Goal: Task Accomplishment & Management: Use online tool/utility

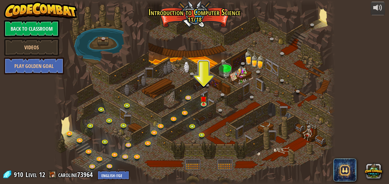
click at [206, 101] on img at bounding box center [203, 98] width 7 height 11
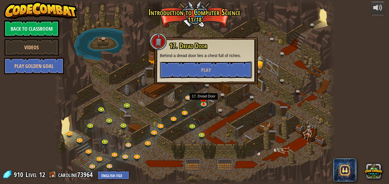
click at [227, 65] on button "Play" at bounding box center [206, 69] width 92 height 17
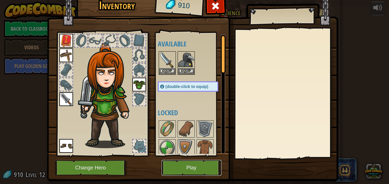
click at [194, 167] on button "Play" at bounding box center [192, 168] width 60 height 16
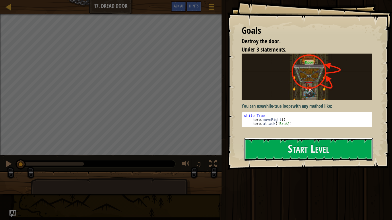
click at [291, 155] on button "Start Level" at bounding box center [308, 149] width 129 height 23
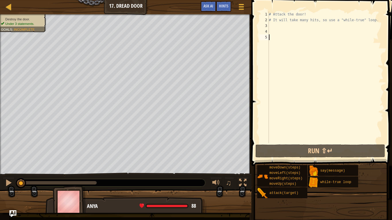
click at [287, 24] on div "# Attack the door! # It will take many hits, so use a "while-true" loop." at bounding box center [325, 82] width 116 height 143
type textarea "u"
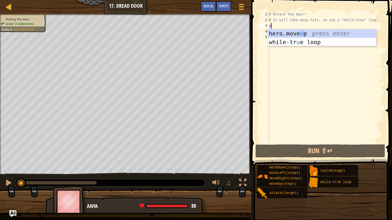
scroll to position [3, 0]
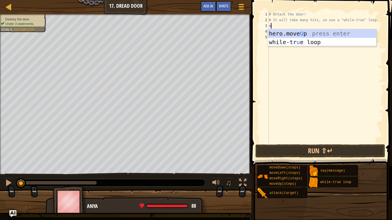
click at [339, 42] on div "hero.move U p press enter while-tr u e loop press enter" at bounding box center [321, 46] width 108 height 34
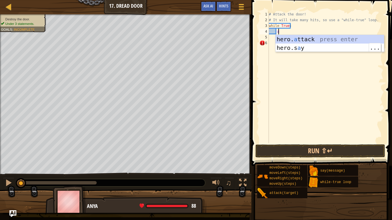
scroll to position [3, 1]
click at [355, 41] on div "hero. a ttack press enter hero.s a y press enter" at bounding box center [329, 52] width 108 height 34
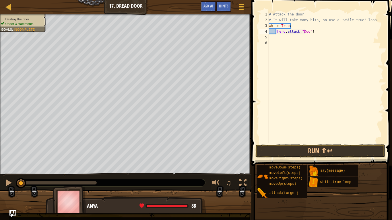
type textarea "hero.attack("Door")"
click at [270, 38] on div "# Attack the door! # It will take many hits, so use a "while-true" loop. while …" at bounding box center [325, 82] width 116 height 143
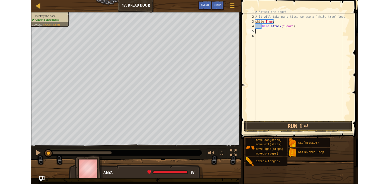
scroll to position [3, 0]
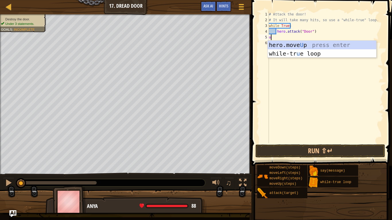
type textarea "up"
click at [302, 44] on div "hero.move Up press enter while-tr u e loo p press enter" at bounding box center [321, 58] width 108 height 34
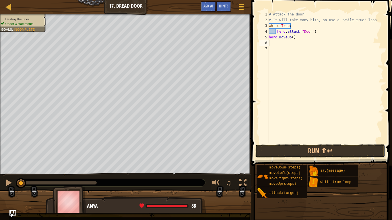
click at [294, 152] on button "Run ⇧↵" at bounding box center [320, 151] width 130 height 13
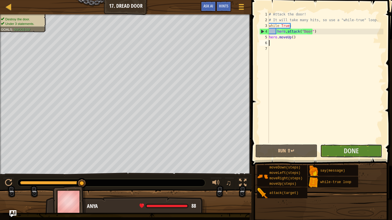
click at [370, 149] on button "Done" at bounding box center [351, 151] width 62 height 13
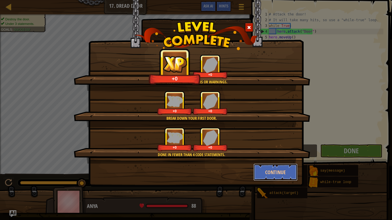
click at [287, 172] on button "Continue" at bounding box center [275, 172] width 44 height 17
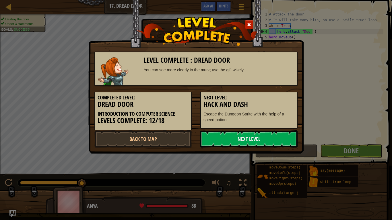
click at [267, 136] on link "Next Level" at bounding box center [248, 138] width 97 height 17
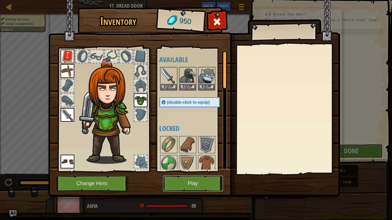
click at [205, 184] on button "Play" at bounding box center [193, 184] width 60 height 16
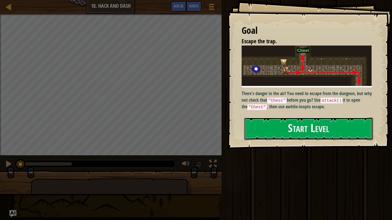
click at [351, 129] on button "Start Level" at bounding box center [308, 129] width 129 height 23
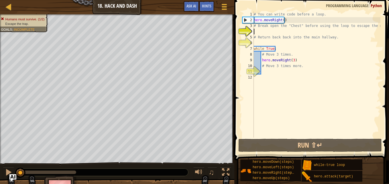
click at [269, 69] on div "# You can write code before a loop. hero . moveRight ( ) # Break open the "Ches…" at bounding box center [317, 80] width 128 height 138
click at [338, 87] on div "# You can write code before a loop. hero . moveRight ( ) # Break open the "Ches…" at bounding box center [317, 80] width 128 height 138
click at [344, 138] on span at bounding box center [312, 71] width 159 height 177
click at [339, 146] on button "Run ⇧↵" at bounding box center [311, 145] width 144 height 13
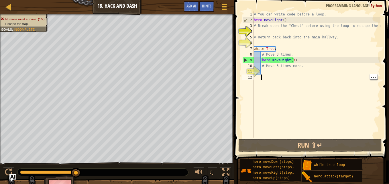
click at [272, 74] on div "# You can write code before a loop. hero . moveRight ( ) # Break open the "Ches…" at bounding box center [317, 80] width 128 height 138
click at [271, 78] on div "# You can write code before a loop. hero . moveRight ( ) # Break open the "Ches…" at bounding box center [317, 80] width 128 height 138
click at [268, 71] on div "# You can write code before a loop. hero . moveRight ( ) # Break open the "Ches…" at bounding box center [317, 80] width 128 height 138
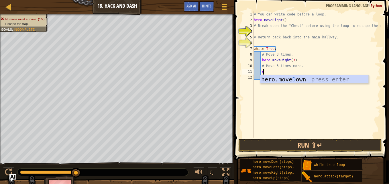
type textarea "do"
click at [335, 83] on div "hero.move Do wn press enter" at bounding box center [314, 88] width 108 height 26
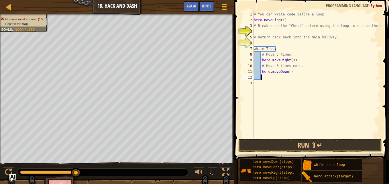
scroll to position [3, 0]
click at [289, 70] on div "# You can write code before a loop. hero . moveRight ( ) # Break open the "Ches…" at bounding box center [317, 80] width 128 height 138
click at [288, 70] on div "# You can write code before a loop. hero . moveRight ( ) # Break open the "Ches…" at bounding box center [317, 80] width 128 height 138
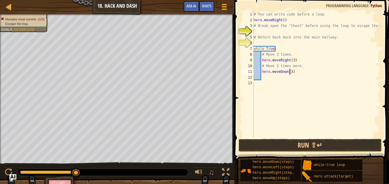
click at [349, 147] on button "Run ⇧↵" at bounding box center [311, 145] width 144 height 13
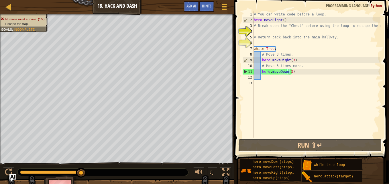
click at [345, 145] on button "Run ⇧↵" at bounding box center [311, 145] width 144 height 13
click at [298, 63] on div "# You can write code before a loop. hero . moveRight ( ) # Break open the "Ches…" at bounding box center [317, 80] width 128 height 138
type textarea "hero.moveRight(3)"
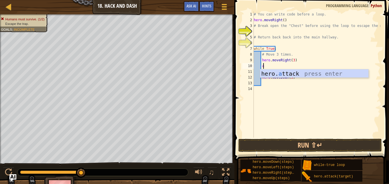
scroll to position [3, 1]
click at [333, 74] on div "hero. att ack press enter" at bounding box center [314, 82] width 108 height 26
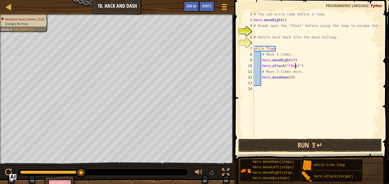
scroll to position [3, 3]
click at [340, 140] on button "Run ⇧↵" at bounding box center [311, 145] width 144 height 13
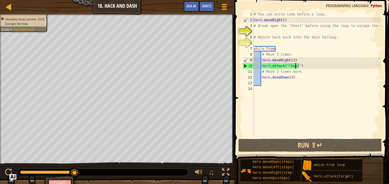
click at [309, 72] on div "# You can write code before a loop. hero . moveRight ( ) # Break open the "Ches…" at bounding box center [317, 80] width 128 height 138
click at [303, 64] on div "# You can write code before a loop. hero . moveRight ( ) # Break open the "Ches…" at bounding box center [317, 80] width 128 height 138
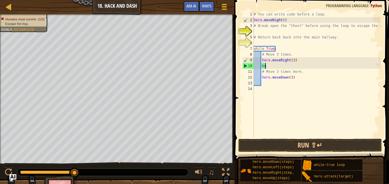
type textarea "h"
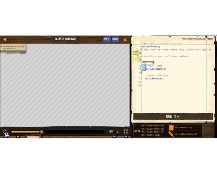
scroll to position [3, 0]
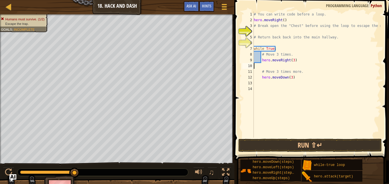
type textarea "hero.moveRight(3)"
